Goal: Task Accomplishment & Management: Manage account settings

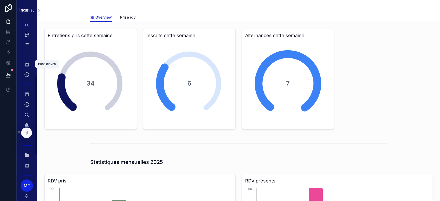
scroll to position [83, 0]
click at [39, 9] on icon "scrollable content" at bounding box center [39, 10] width 4 height 4
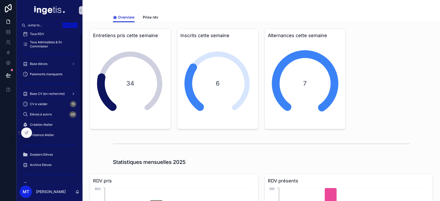
scroll to position [0, 0]
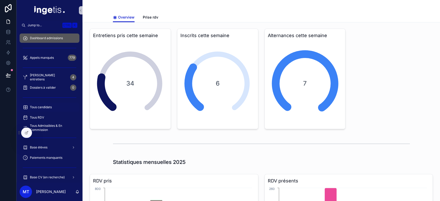
click at [45, 105] on span "Tous candidats" at bounding box center [41, 107] width 22 height 4
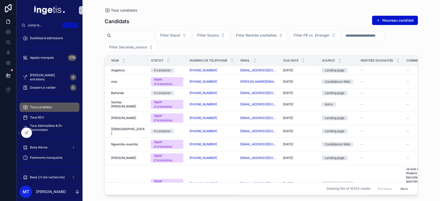
paste input "**********"
click at [153, 32] on input "**********" at bounding box center [132, 35] width 42 height 7
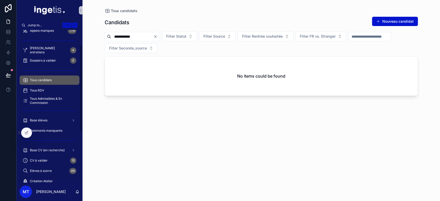
scroll to position [27, 0]
paste input "scrollable content"
type input "*****"
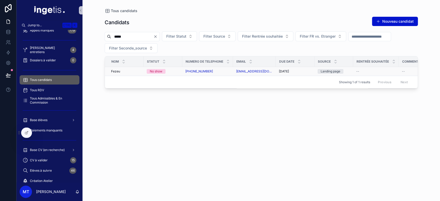
click at [212, 72] on div "[PHONE_NUMBER]" at bounding box center [207, 71] width 45 height 4
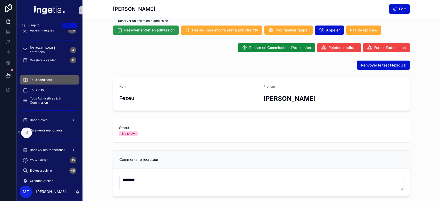
click at [162, 32] on span "Reserver entretien admission" at bounding box center [149, 30] width 50 height 5
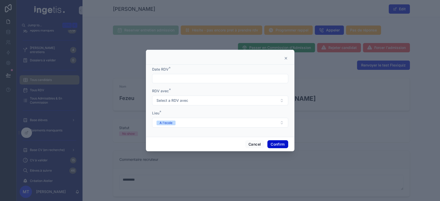
click at [285, 58] on icon at bounding box center [285, 58] width 4 height 4
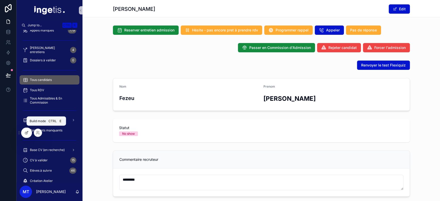
click at [26, 132] on icon at bounding box center [27, 132] width 2 height 2
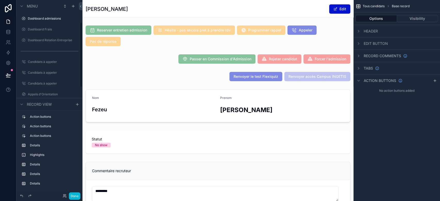
scroll to position [67, 0]
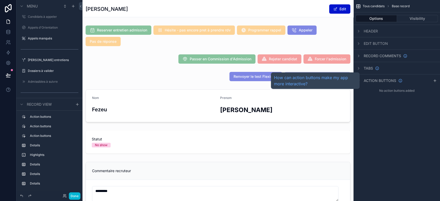
click at [368, 78] on span "Action buttons" at bounding box center [379, 80] width 32 height 5
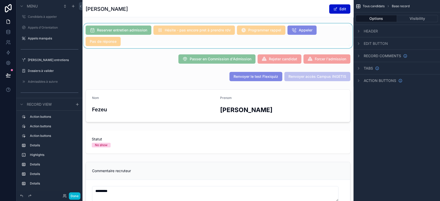
click at [320, 28] on div "scrollable content" at bounding box center [217, 35] width 271 height 25
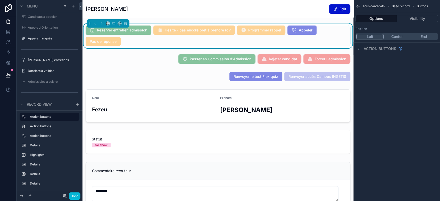
click at [378, 44] on div "Action buttons" at bounding box center [396, 48] width 87 height 12
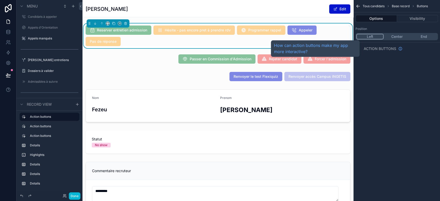
click at [377, 46] on span "Action buttons" at bounding box center [379, 48] width 32 height 5
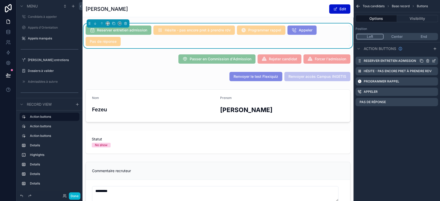
click at [435, 62] on icon "scrollable content" at bounding box center [433, 61] width 4 height 4
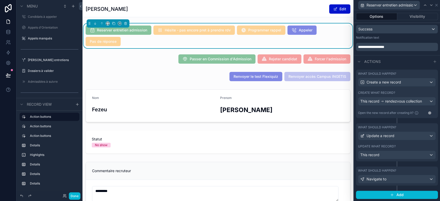
scroll to position [163, 0]
click at [392, 179] on div "Navigate to" at bounding box center [396, 179] width 77 height 8
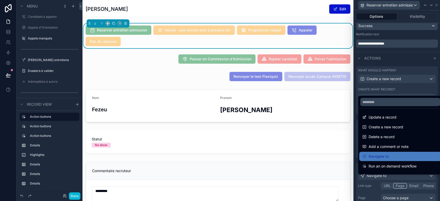
click at [392, 179] on div at bounding box center [397, 100] width 86 height 201
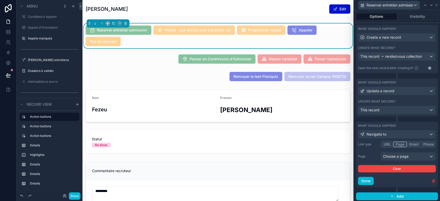
scroll to position [209, 0]
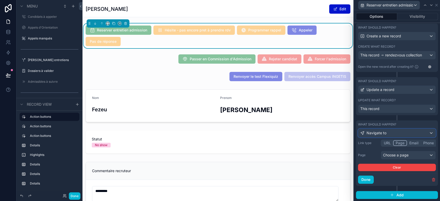
click at [404, 130] on div "Navigate to" at bounding box center [396, 133] width 77 height 8
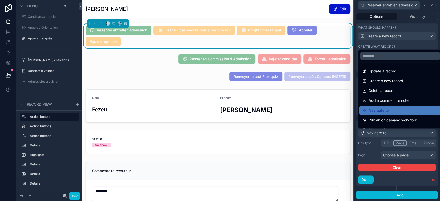
click at [404, 130] on div at bounding box center [397, 100] width 86 height 201
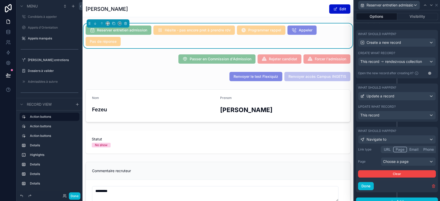
scroll to position [198, 0]
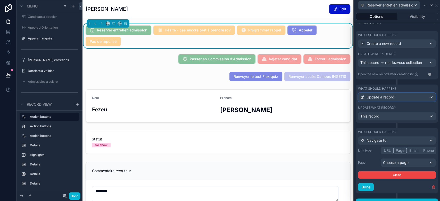
click at [398, 101] on div "Update a record" at bounding box center [396, 97] width 77 height 8
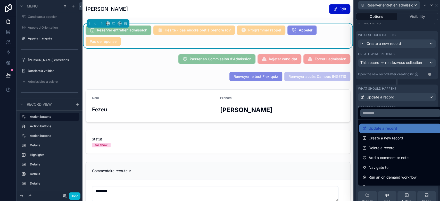
click at [398, 102] on div at bounding box center [397, 100] width 86 height 201
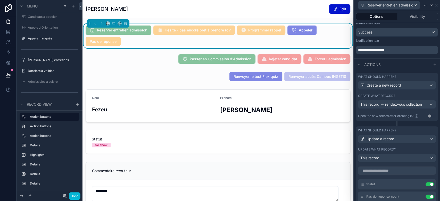
scroll to position [154, 0]
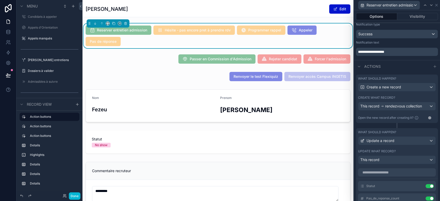
click at [372, 66] on div "Actions" at bounding box center [397, 66] width 86 height 12
click at [372, 69] on span "Actions" at bounding box center [372, 66] width 16 height 5
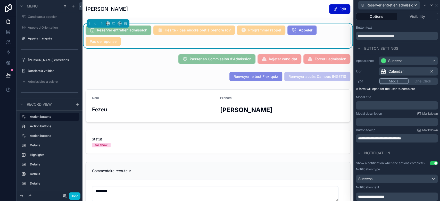
scroll to position [0, 0]
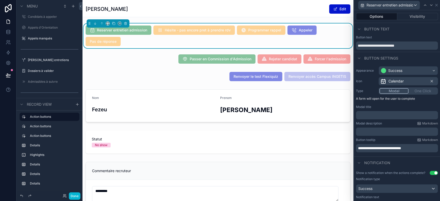
click at [366, 59] on span "Button settings" at bounding box center [381, 58] width 34 height 5
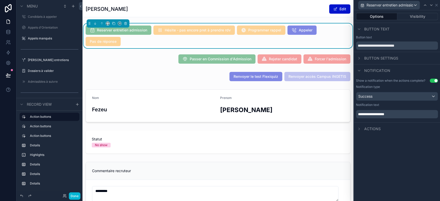
click at [367, 70] on span "Notification" at bounding box center [377, 70] width 26 height 5
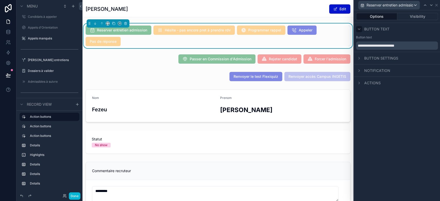
click at [360, 30] on div at bounding box center [359, 29] width 6 height 6
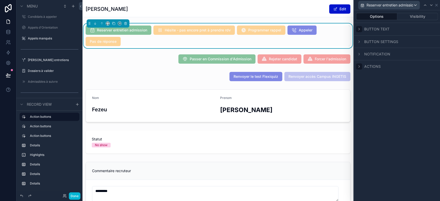
click at [357, 66] on icon at bounding box center [359, 66] width 4 height 4
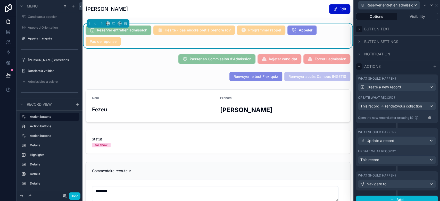
scroll to position [4, 0]
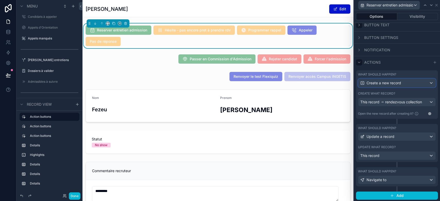
click at [387, 82] on span "Create a new record" at bounding box center [383, 82] width 35 height 5
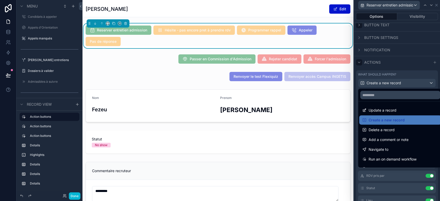
click at [387, 82] on div at bounding box center [397, 100] width 86 height 201
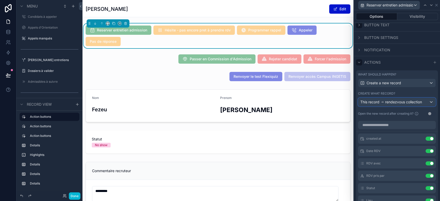
click at [390, 103] on span "rendezvous collection" at bounding box center [403, 101] width 37 height 5
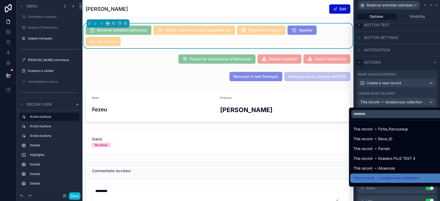
click at [390, 103] on div at bounding box center [397, 100] width 86 height 201
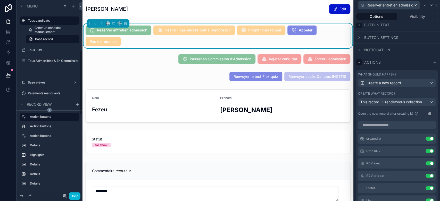
scroll to position [149, 0]
click at [42, 48] on label "Tous RDV" at bounding box center [48, 50] width 41 height 4
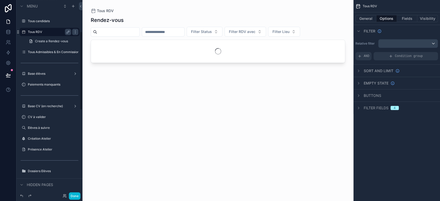
scroll to position [78, 0]
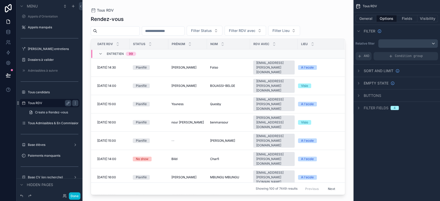
click at [130, 29] on div "scrollable content" at bounding box center [217, 97] width 271 height 195
click at [133, 34] on input "scrollable content" at bounding box center [118, 30] width 42 height 7
paste input "*****"
type input "*****"
click at [154, 7] on div "Tous RDV Rendez-vous Filter Status Filter RDV avec Filter Lieu Date RDV Status …" at bounding box center [217, 97] width 271 height 195
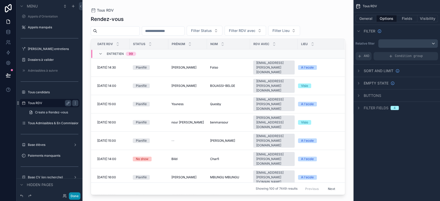
click at [78, 196] on button "Done" at bounding box center [75, 195] width 12 height 7
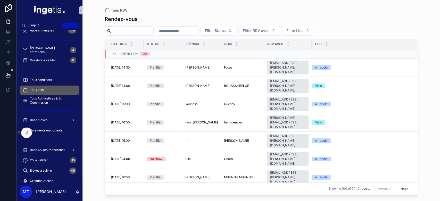
click at [122, 55] on span "Entretien" at bounding box center [128, 54] width 17 height 4
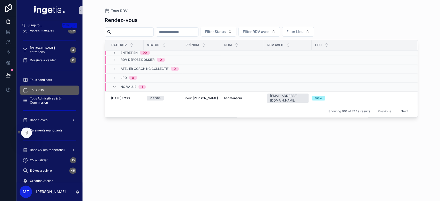
click at [123, 53] on span "Entretien" at bounding box center [128, 53] width 17 height 4
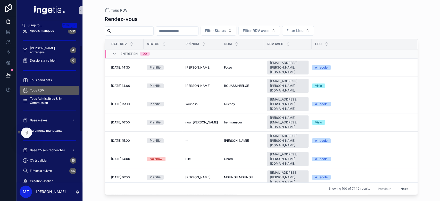
scroll to position [27, 0]
click at [46, 122] on div "Base élèves" at bounding box center [50, 120] width 54 height 8
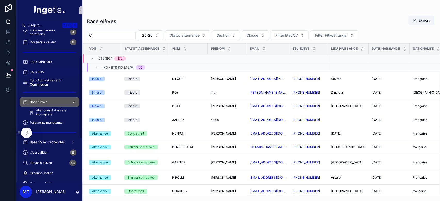
scroll to position [49, 0]
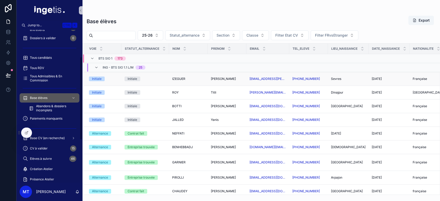
click at [134, 80] on div "Initiale" at bounding box center [132, 78] width 10 height 5
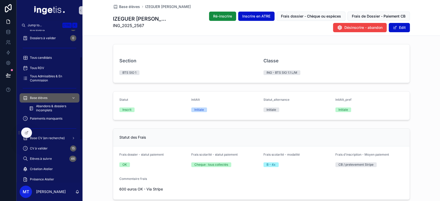
click at [54, 98] on div "Base élèves" at bounding box center [50, 98] width 54 height 8
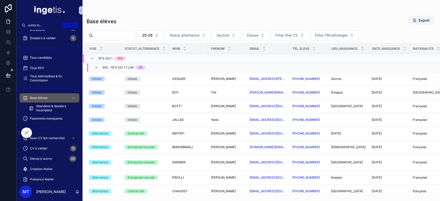
click at [50, 56] on span "Tous candidats" at bounding box center [41, 58] width 22 height 4
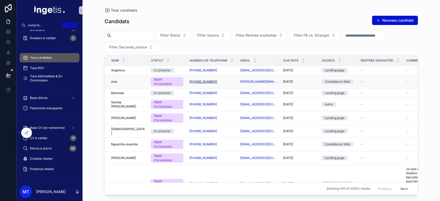
click at [202, 80] on link "[PHONE_NUMBER]" at bounding box center [203, 82] width 28 height 4
click at [120, 93] on span "Bahonda" at bounding box center [117, 93] width 13 height 4
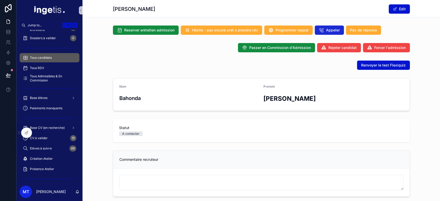
click at [334, 27] on button "Appeler" at bounding box center [328, 29] width 29 height 9
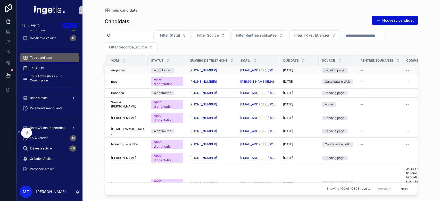
click at [177, 70] on div "A contacter" at bounding box center [167, 70] width 32 height 5
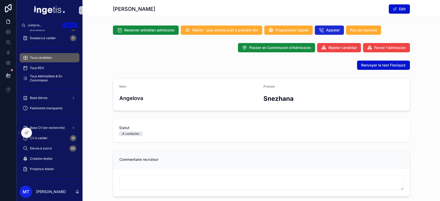
click at [332, 29] on span "Appeler" at bounding box center [333, 30] width 14 height 5
